Goal: Information Seeking & Learning: Learn about a topic

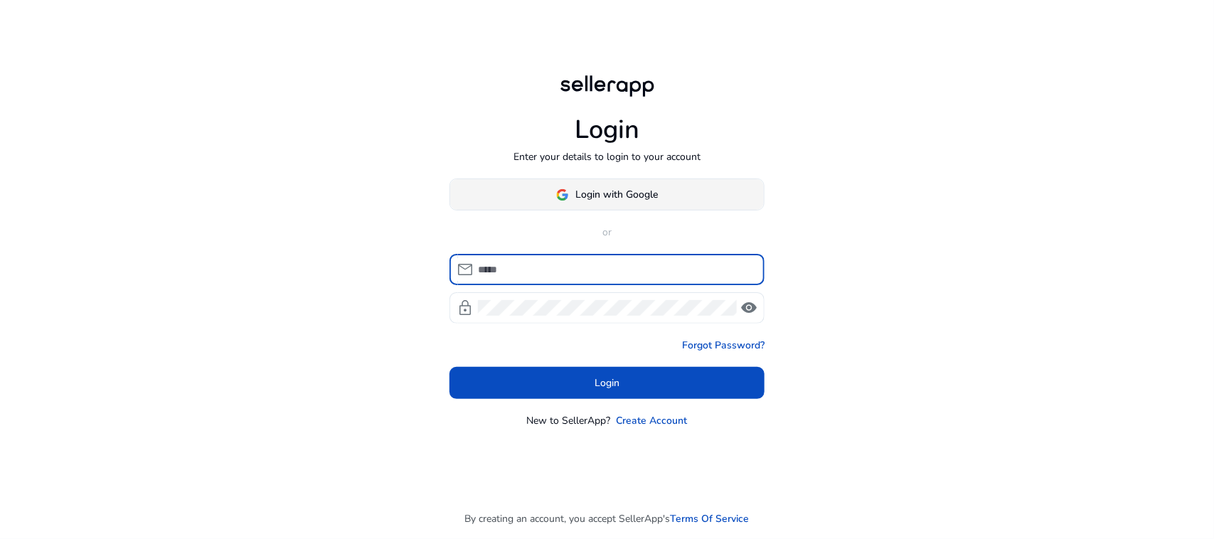
click at [655, 205] on span at bounding box center [607, 195] width 314 height 34
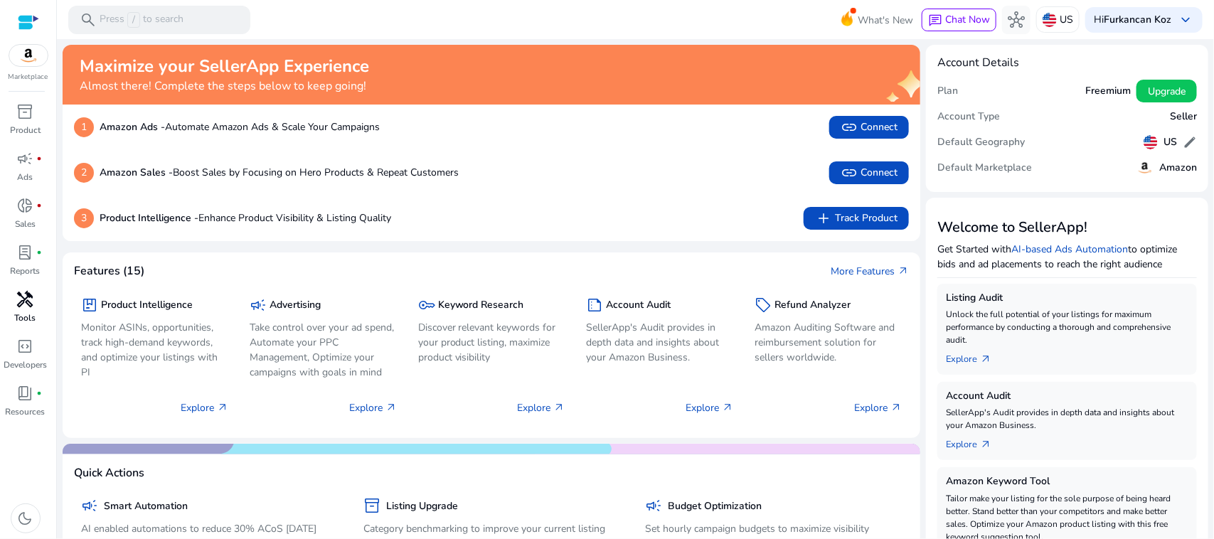
click at [40, 299] on div "handyman" at bounding box center [26, 299] width 40 height 23
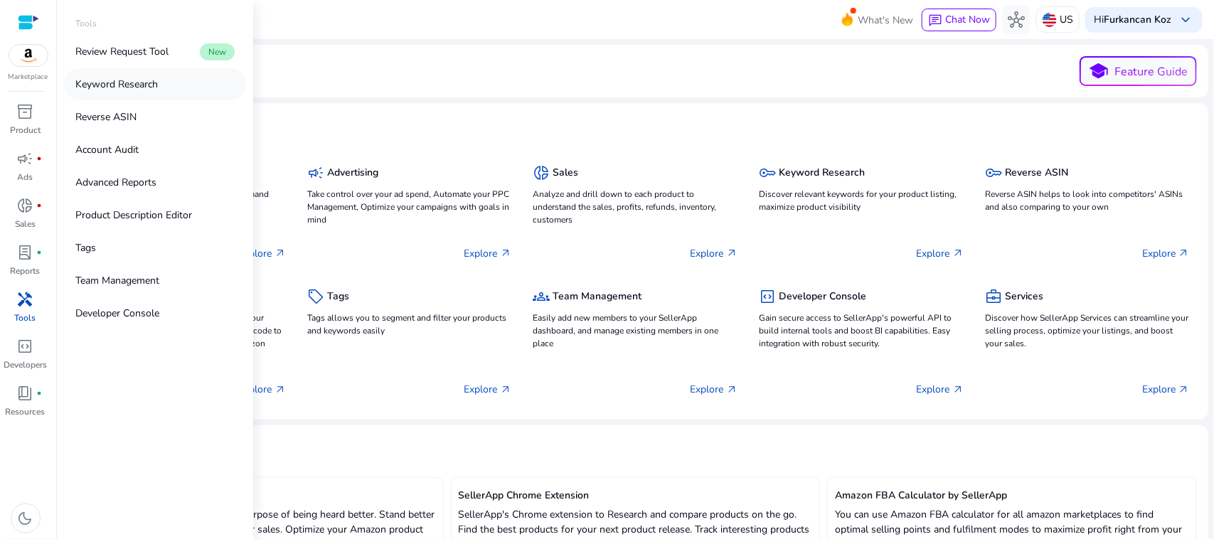
click at [155, 82] on p "Keyword Research" at bounding box center [116, 84] width 82 height 15
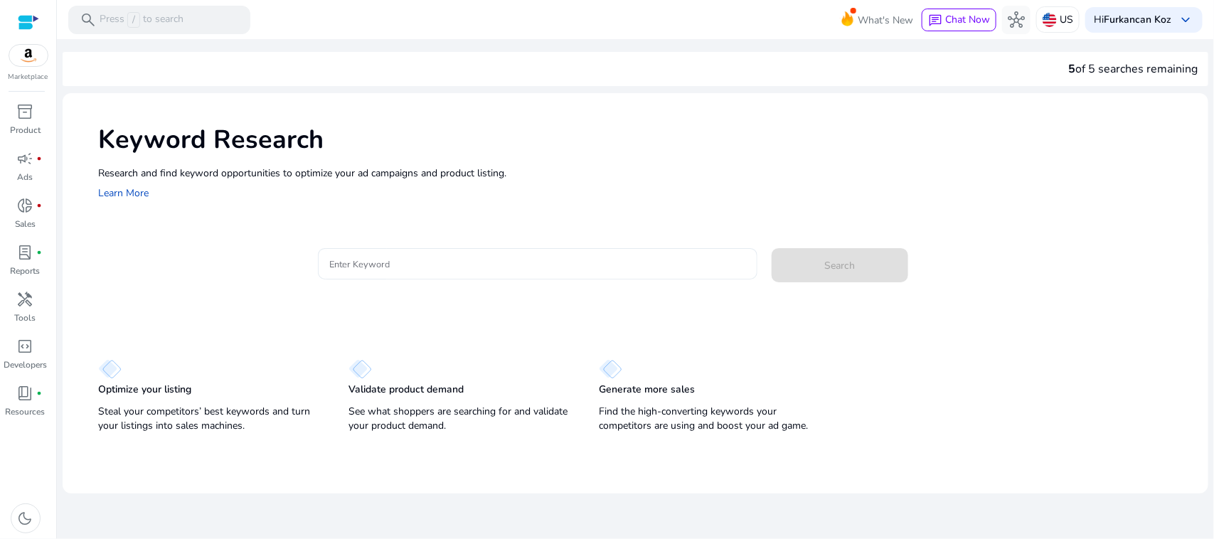
drag, startPoint x: 493, startPoint y: 249, endPoint x: 494, endPoint y: 257, distance: 8.0
click at [494, 250] on div at bounding box center [537, 263] width 417 height 31
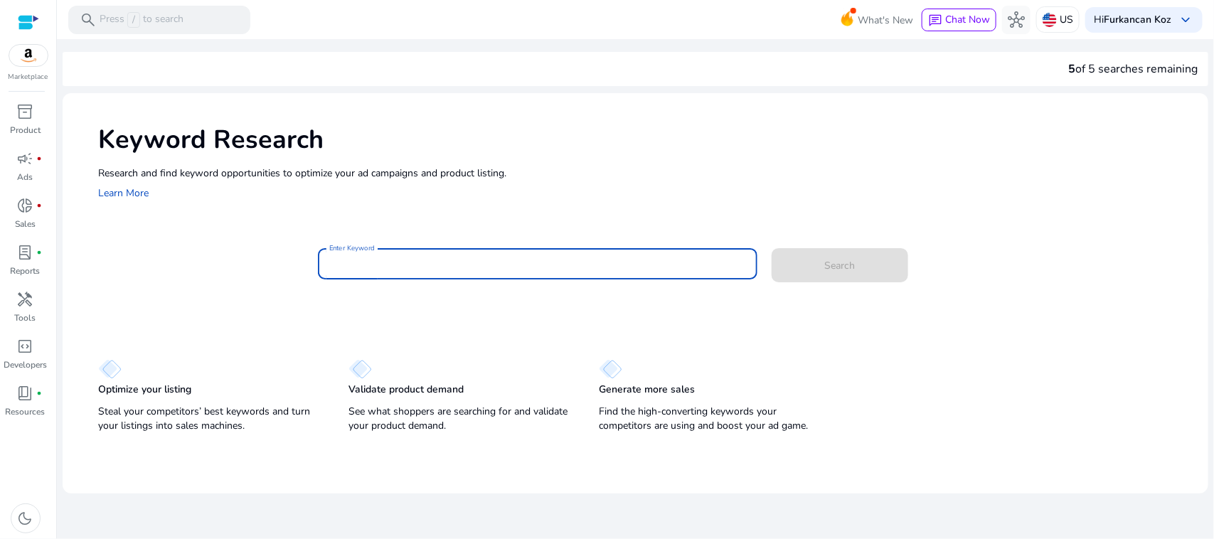
click at [494, 257] on input "Enter Keyword" at bounding box center [537, 264] width 417 height 16
type input "**********"
click at [801, 258] on span at bounding box center [840, 265] width 137 height 34
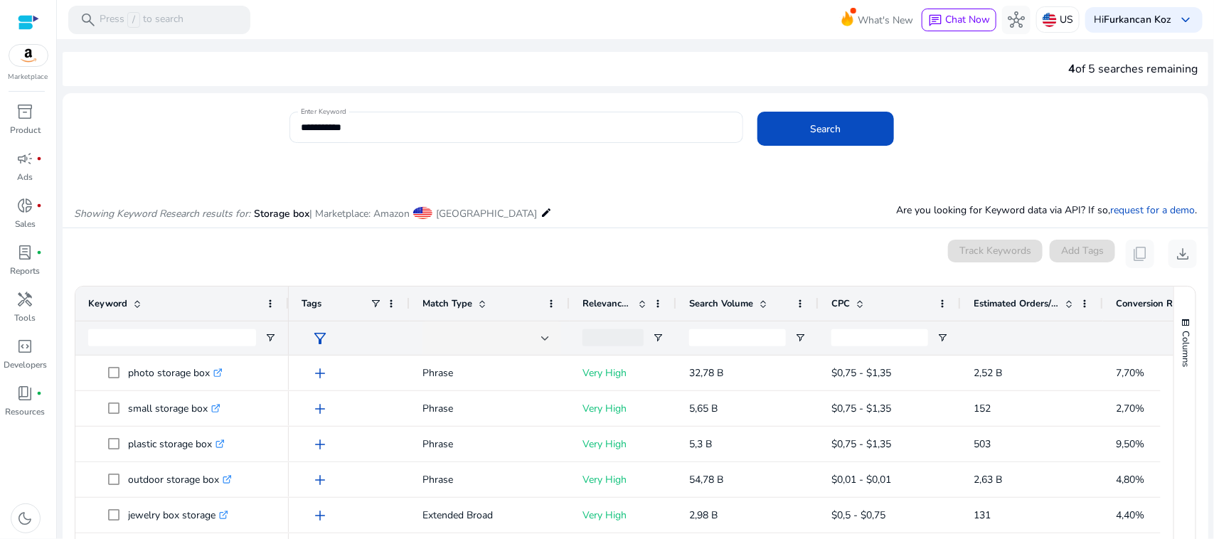
scroll to position [169, 0]
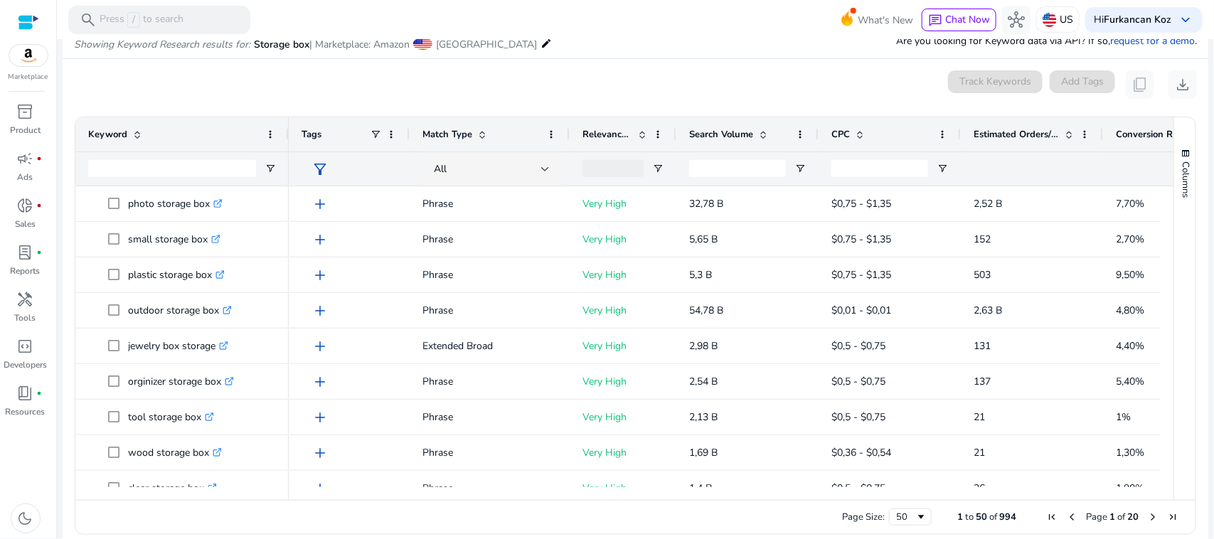
click at [1133, 137] on span "Conversion Rate" at bounding box center [1151, 134] width 70 height 13
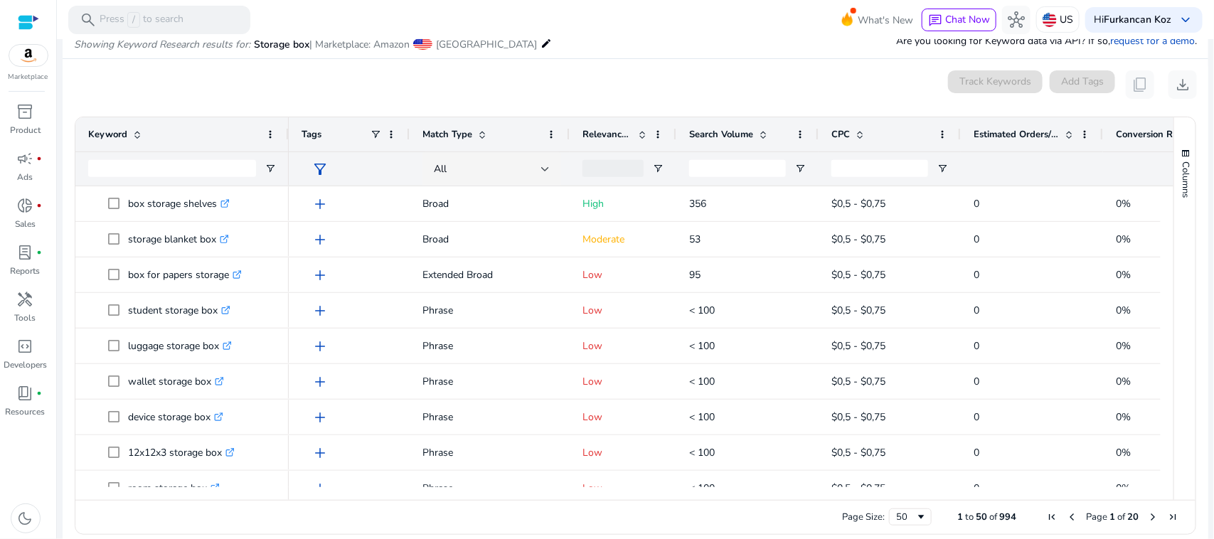
click at [1133, 137] on span "Conversion Rate" at bounding box center [1151, 134] width 70 height 13
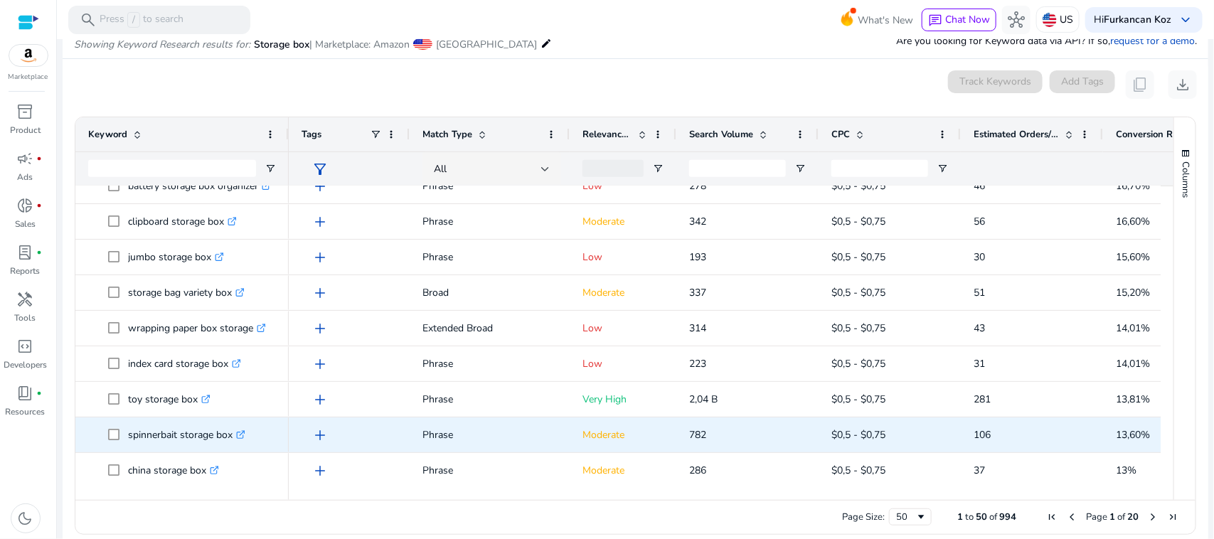
scroll to position [267, 0]
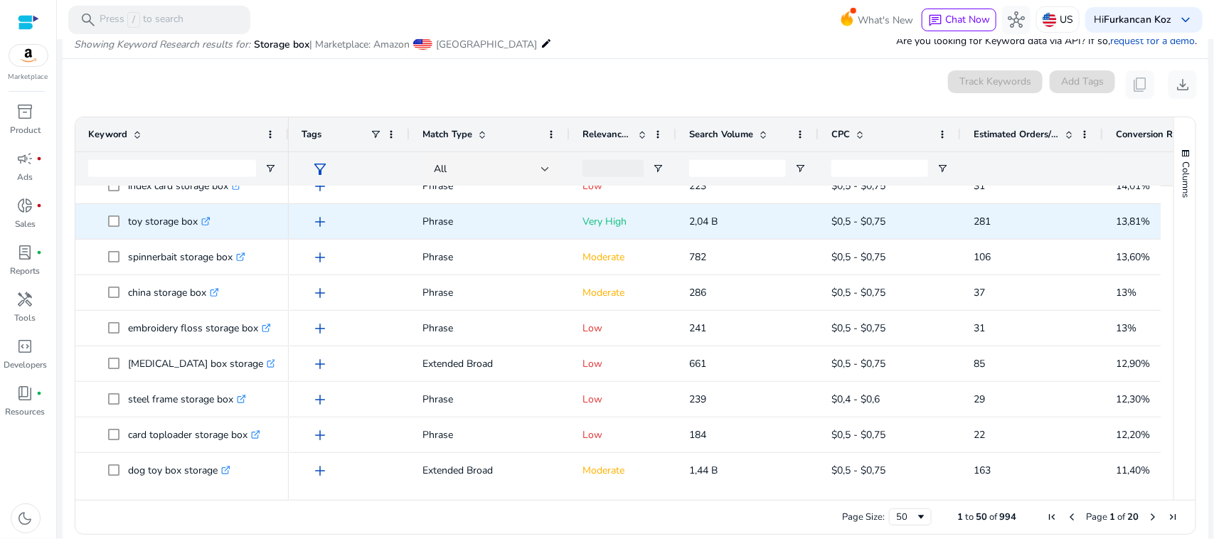
click at [206, 223] on icon ".st0{fill:#2c8af8}" at bounding box center [205, 221] width 9 height 9
